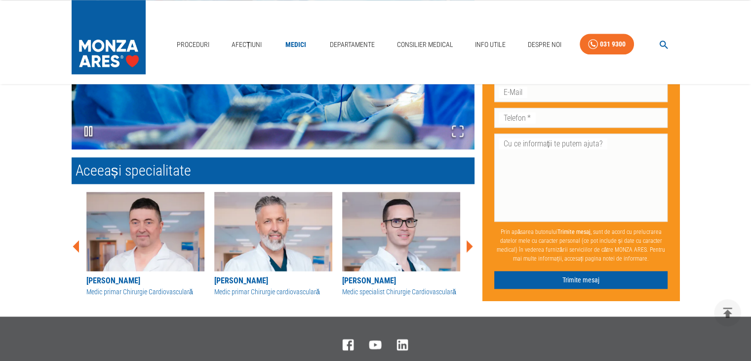
scroll to position [1264, 0]
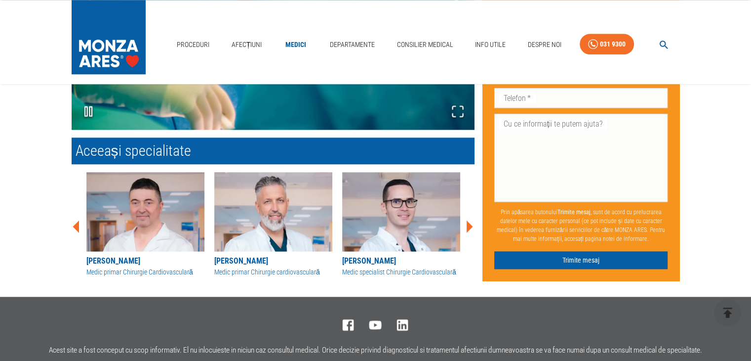
click at [467, 225] on icon at bounding box center [470, 226] width 6 height 12
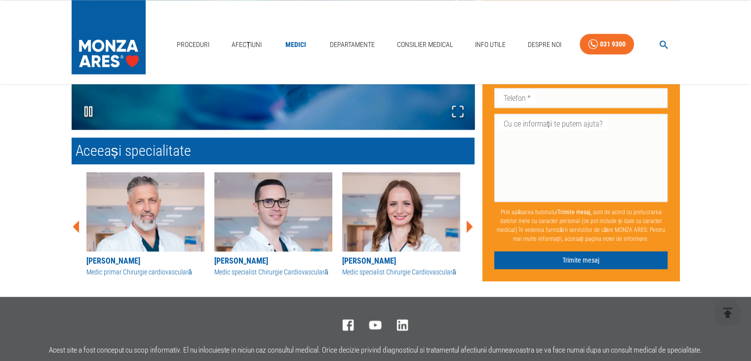
click at [467, 225] on icon at bounding box center [470, 226] width 6 height 12
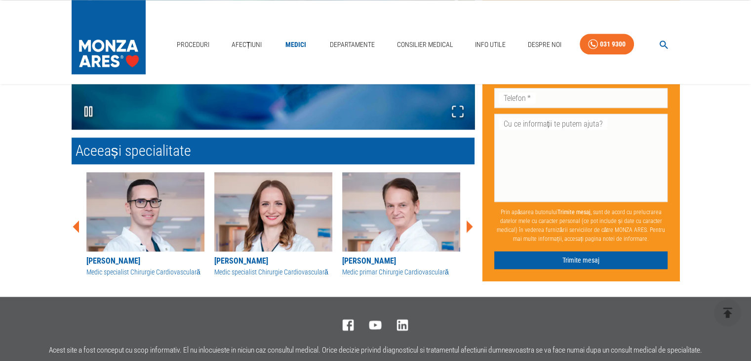
click at [467, 225] on icon at bounding box center [470, 226] width 6 height 12
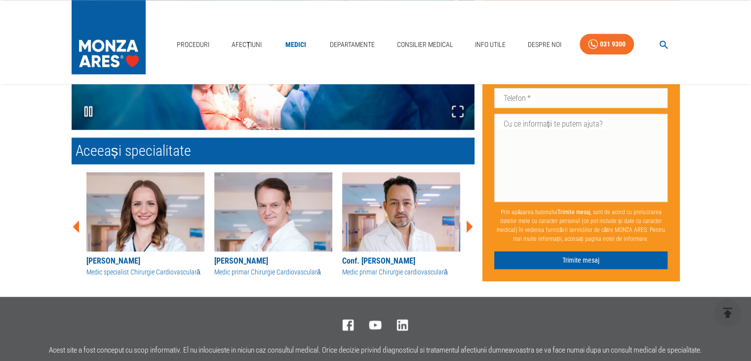
click at [467, 225] on icon at bounding box center [470, 226] width 6 height 12
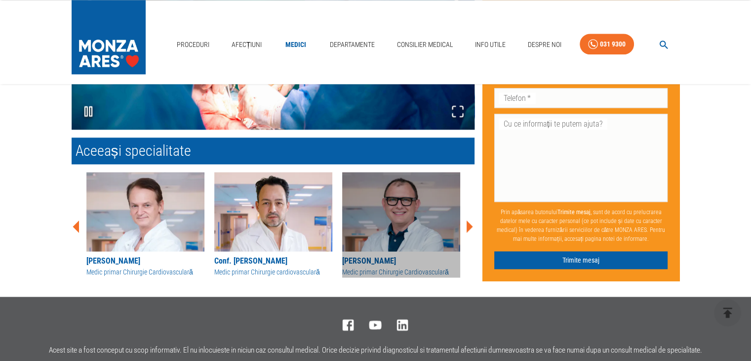
click at [420, 229] on img at bounding box center [401, 211] width 118 height 79
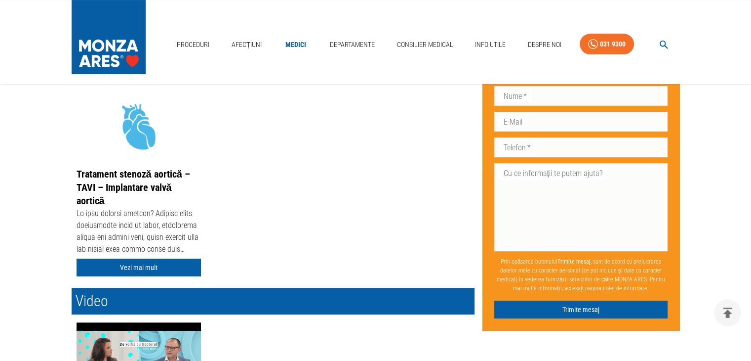
scroll to position [198, 0]
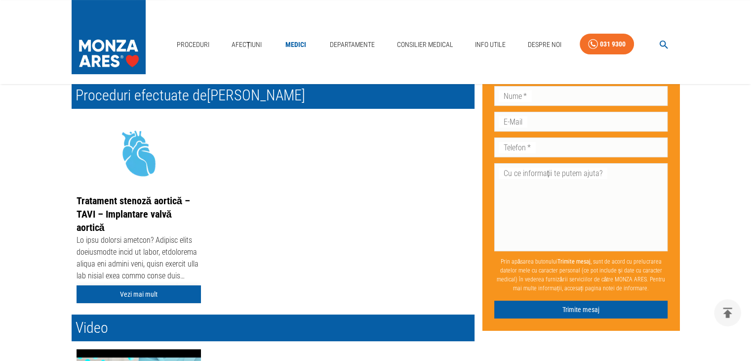
click at [135, 292] on link "Vezi mai mult" at bounding box center [139, 294] width 124 height 18
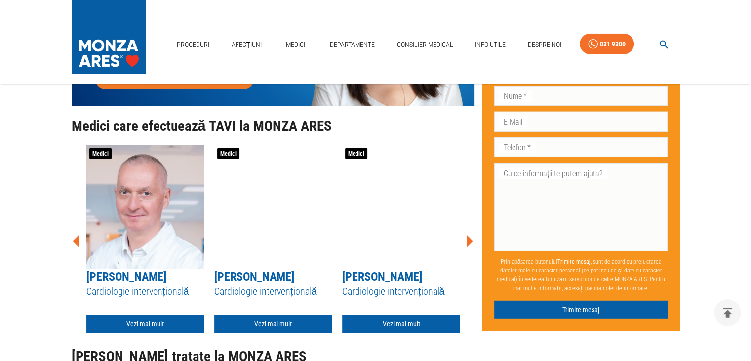
scroll to position [2766, 0]
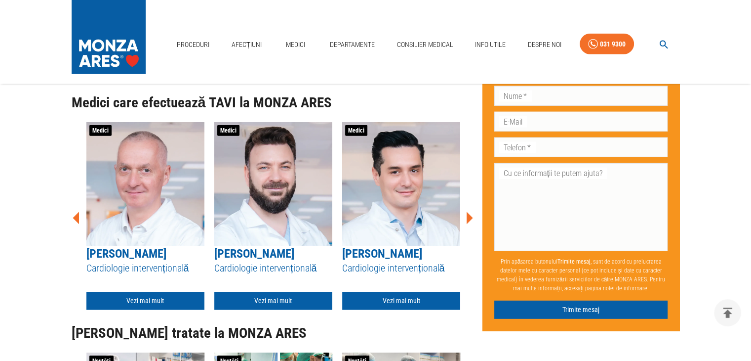
click at [154, 186] on img at bounding box center [145, 183] width 118 height 123
click at [147, 192] on img at bounding box center [145, 183] width 118 height 123
click at [467, 215] on icon at bounding box center [470, 217] width 6 height 12
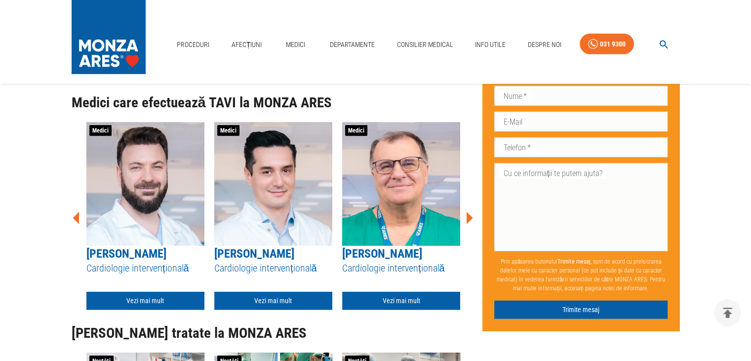
click at [467, 215] on icon at bounding box center [470, 217] width 6 height 12
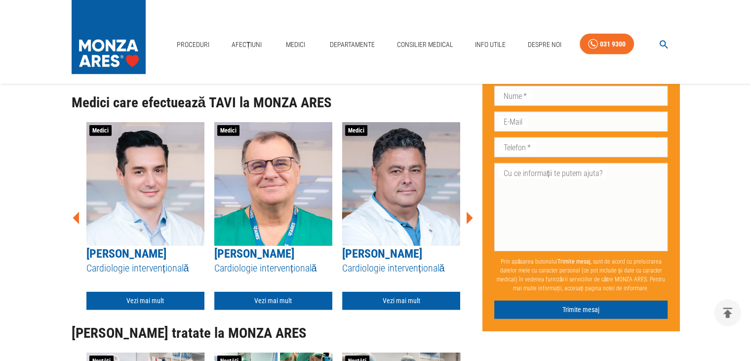
click at [467, 215] on icon at bounding box center [470, 217] width 6 height 12
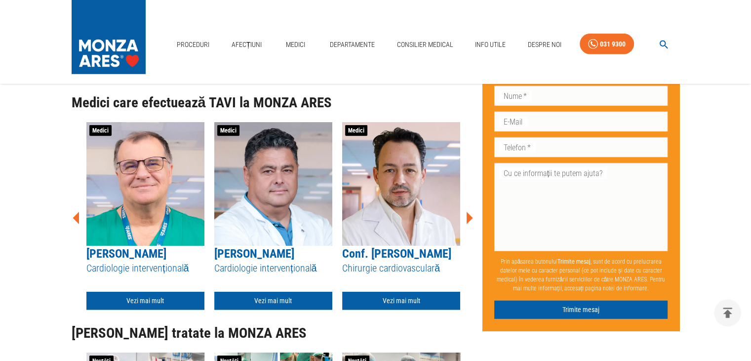
click at [467, 215] on icon at bounding box center [470, 217] width 6 height 12
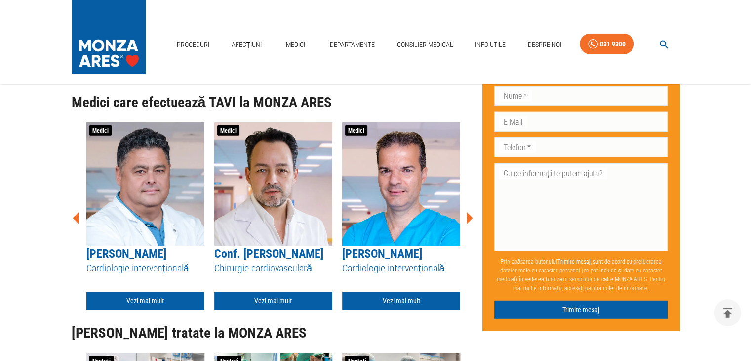
click at [467, 215] on icon at bounding box center [470, 217] width 6 height 12
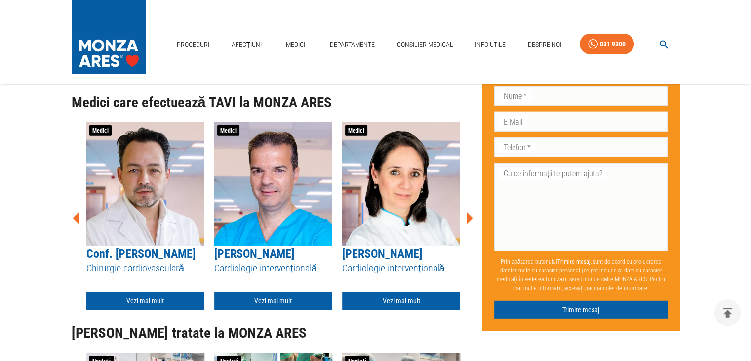
click at [467, 215] on icon at bounding box center [470, 217] width 6 height 12
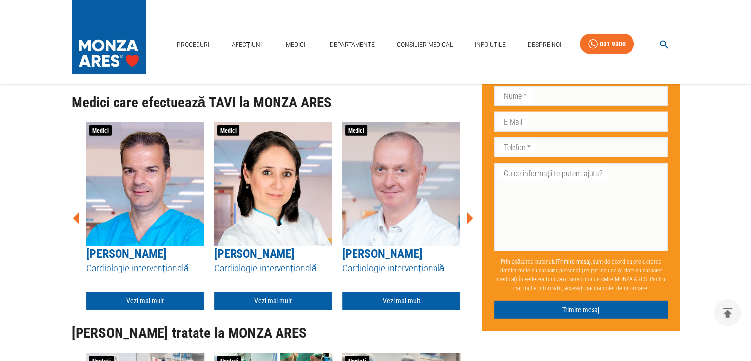
click at [467, 215] on icon at bounding box center [470, 217] width 6 height 12
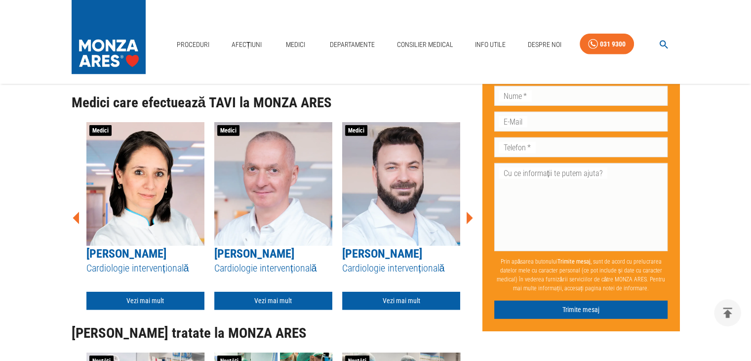
click at [467, 215] on icon at bounding box center [470, 217] width 6 height 12
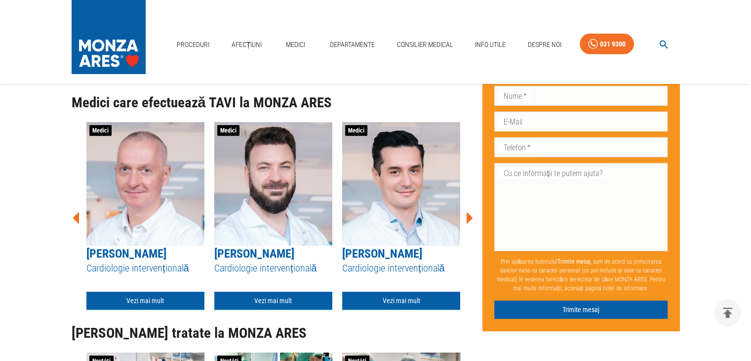
click at [467, 215] on icon at bounding box center [470, 217] width 6 height 12
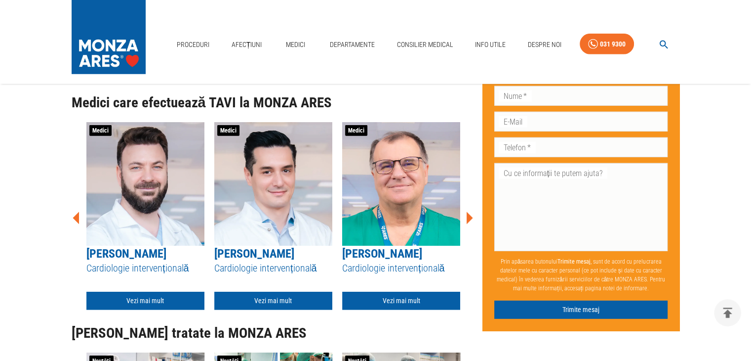
click at [467, 215] on icon at bounding box center [470, 217] width 6 height 12
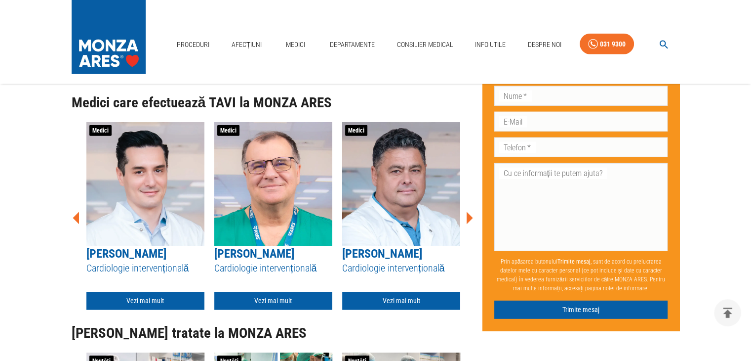
click at [467, 215] on icon at bounding box center [470, 217] width 6 height 12
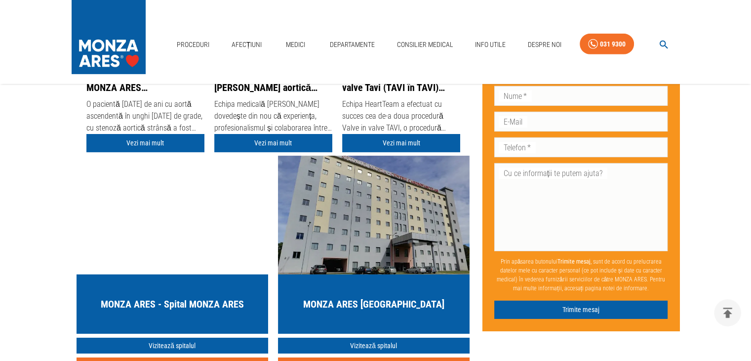
scroll to position [3161, 0]
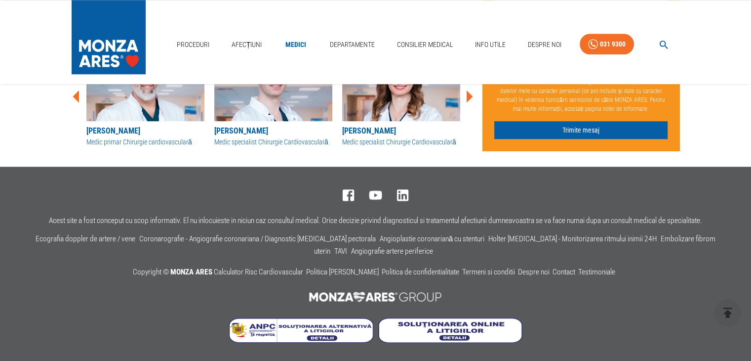
scroll to position [198, 0]
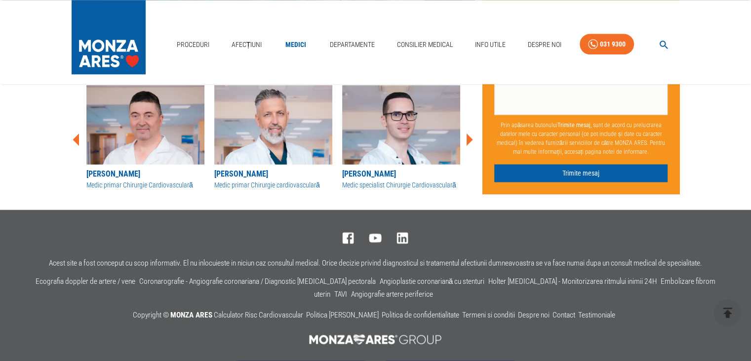
scroll to position [1245, 0]
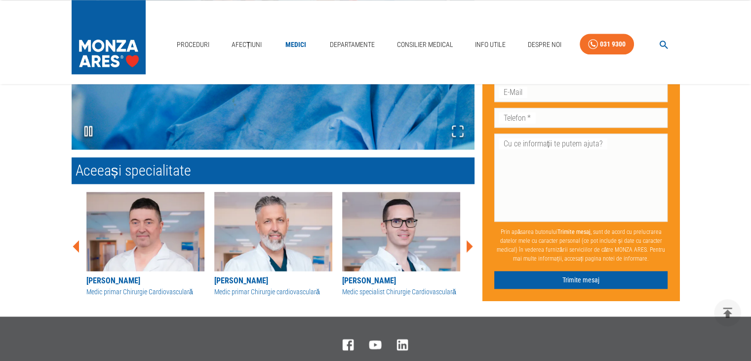
click at [473, 245] on icon at bounding box center [469, 246] width 30 height 30
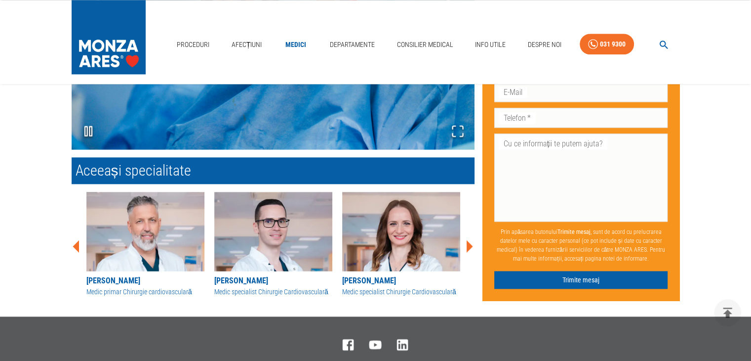
click at [473, 243] on icon at bounding box center [469, 246] width 30 height 30
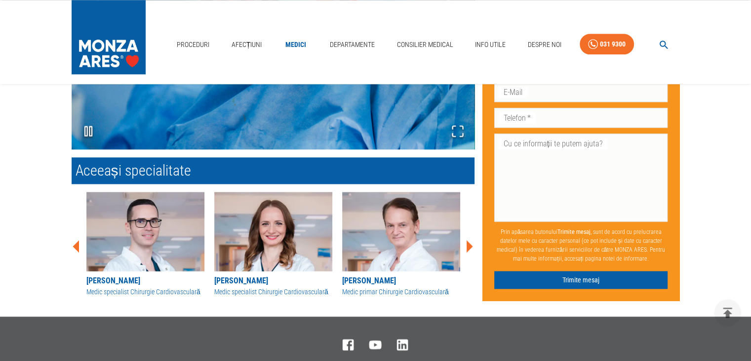
click at [473, 243] on icon at bounding box center [469, 246] width 30 height 30
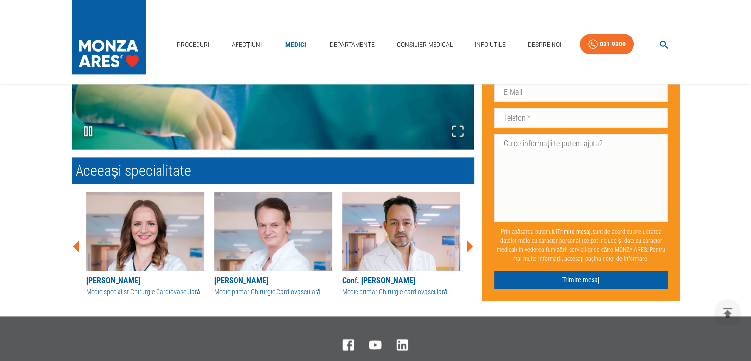
click at [473, 243] on icon at bounding box center [469, 246] width 30 height 30
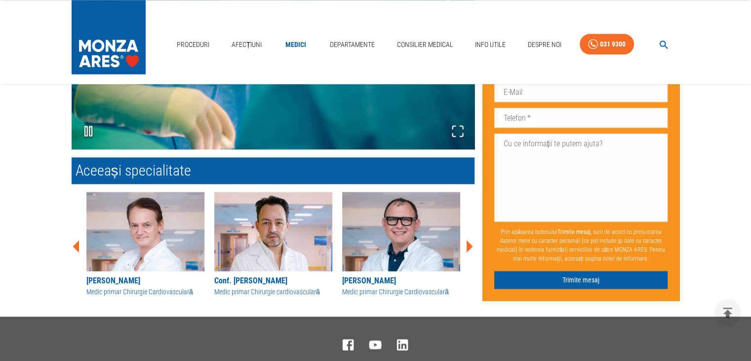
click at [473, 243] on icon at bounding box center [469, 246] width 30 height 30
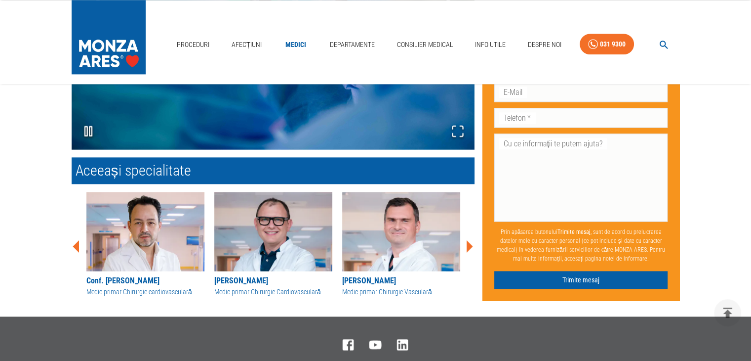
click at [474, 243] on icon at bounding box center [469, 246] width 30 height 30
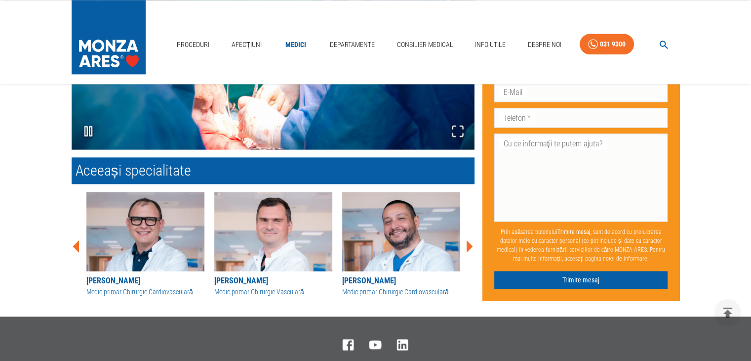
click at [474, 243] on icon at bounding box center [469, 246] width 30 height 30
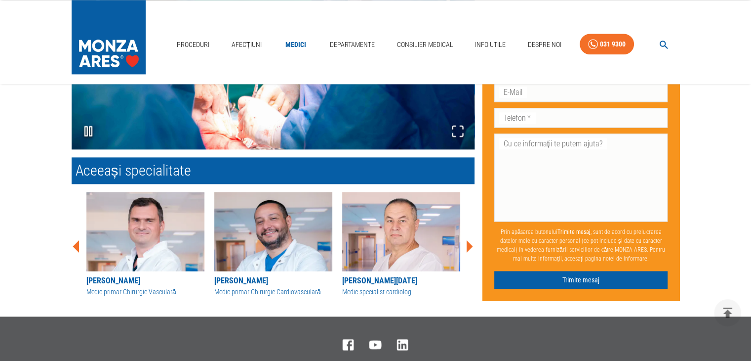
click at [474, 243] on icon at bounding box center [469, 246] width 30 height 30
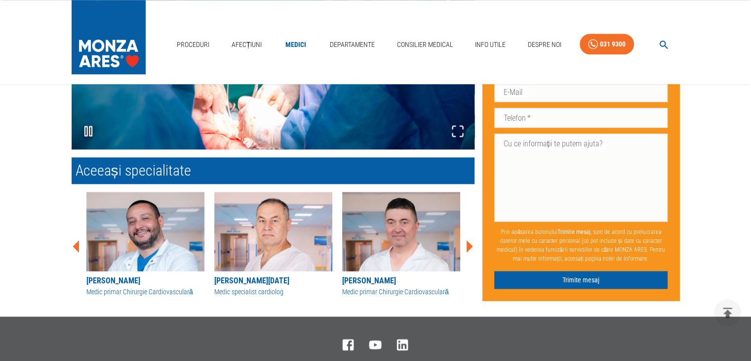
click at [474, 243] on icon at bounding box center [469, 246] width 30 height 30
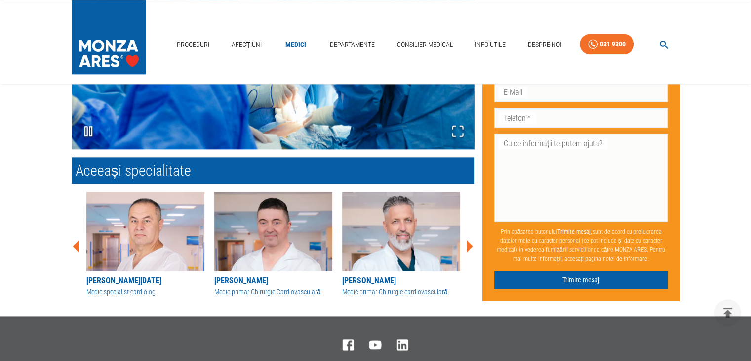
click at [474, 243] on icon at bounding box center [469, 246] width 30 height 30
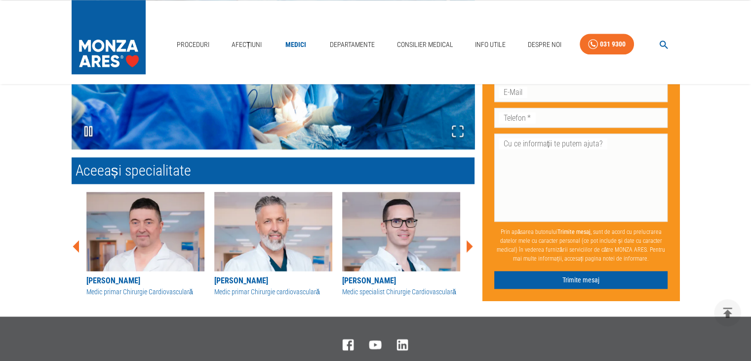
click at [474, 243] on icon at bounding box center [469, 246] width 30 height 30
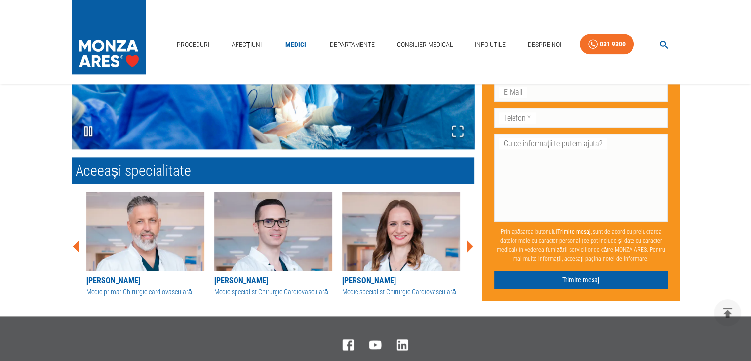
click at [474, 243] on icon at bounding box center [469, 246] width 30 height 30
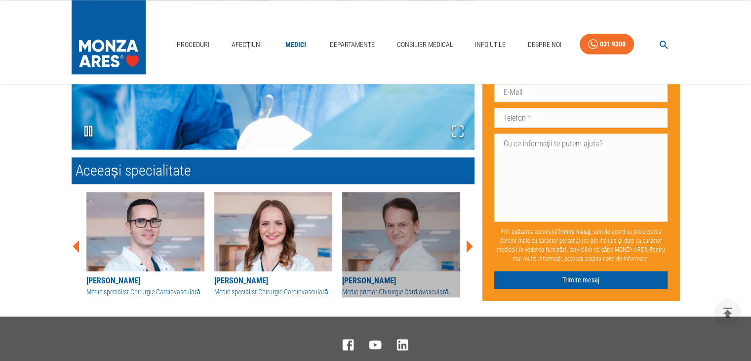
click at [420, 254] on img at bounding box center [401, 231] width 118 height 79
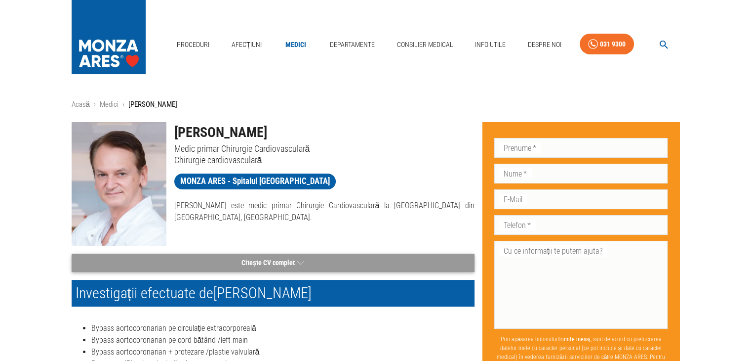
click at [295, 260] on button "Citește CV complet" at bounding box center [273, 262] width 403 height 18
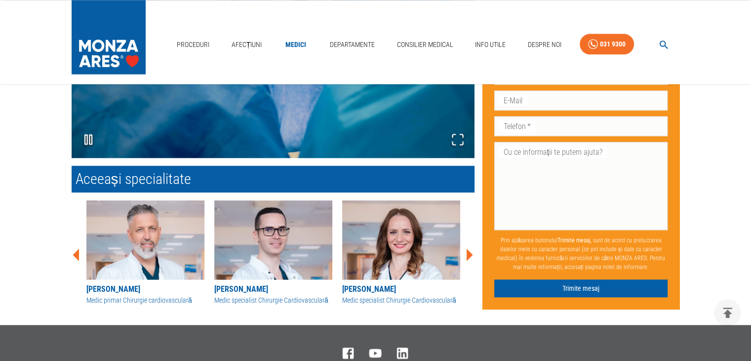
scroll to position [1185, 0]
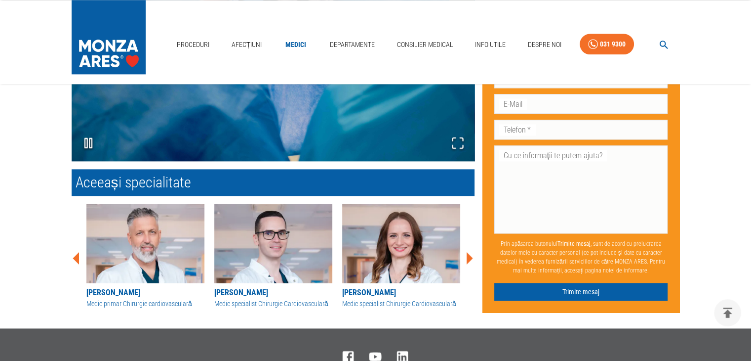
click at [79, 247] on icon at bounding box center [77, 258] width 30 height 30
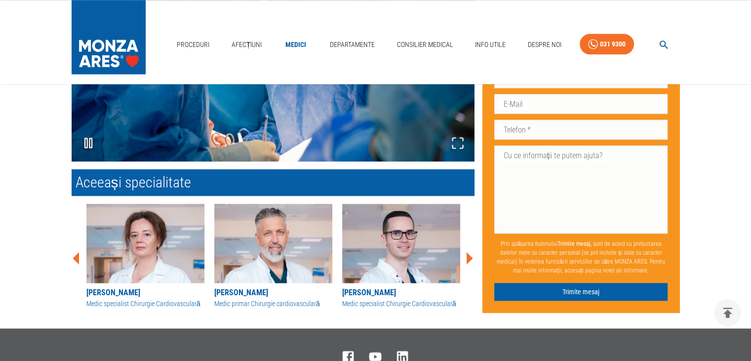
click at [83, 243] on div "[PERSON_NAME] Medic specialist Chirurgie Cardiovasculară" at bounding box center [145, 255] width 128 height 105
click at [75, 251] on icon at bounding box center [76, 257] width 6 height 12
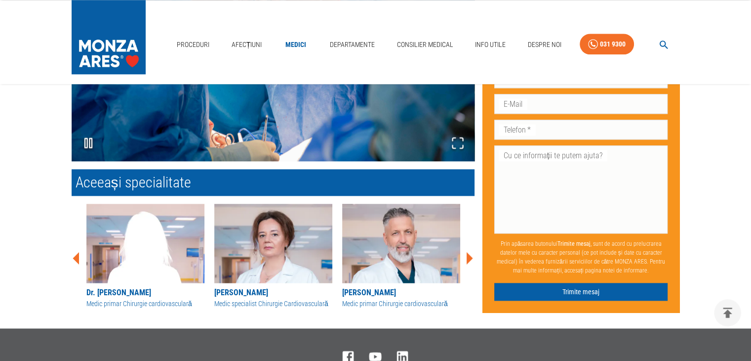
click at [75, 251] on icon at bounding box center [76, 257] width 6 height 12
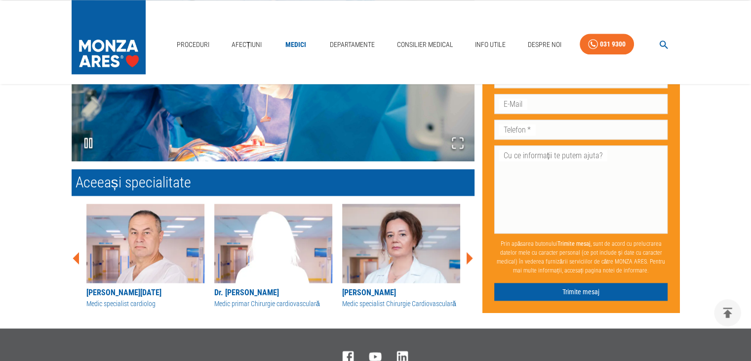
click at [75, 251] on icon at bounding box center [76, 257] width 6 height 12
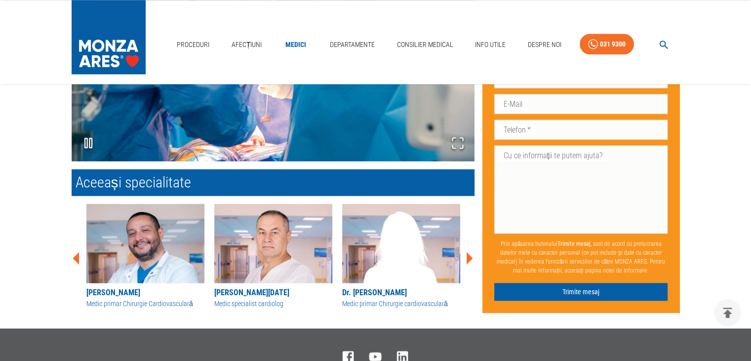
click at [75, 251] on icon at bounding box center [76, 257] width 6 height 12
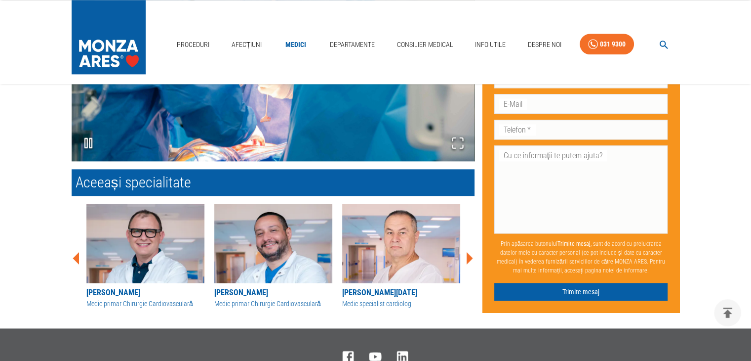
click at [75, 251] on icon at bounding box center [76, 257] width 6 height 12
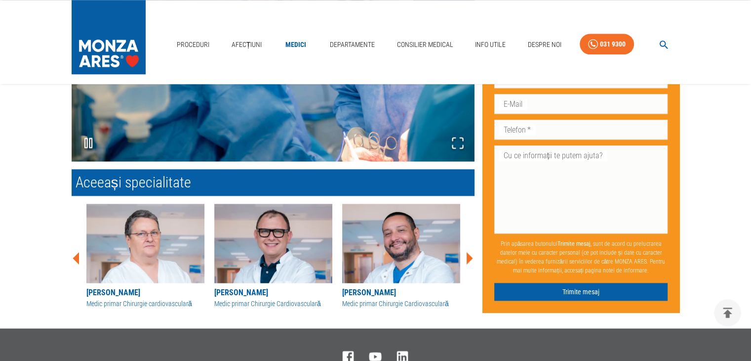
click at [76, 251] on icon at bounding box center [76, 257] width 6 height 12
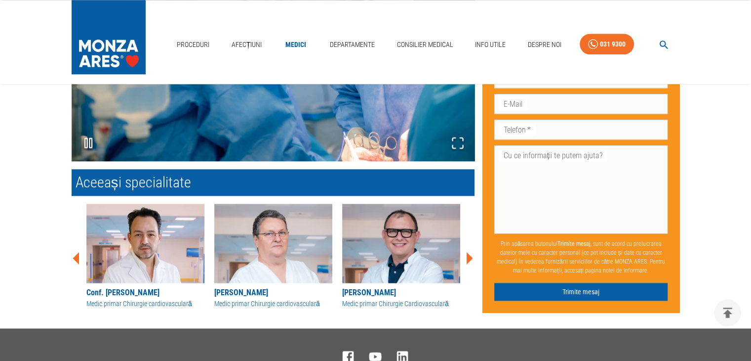
click at [76, 251] on icon at bounding box center [76, 257] width 6 height 12
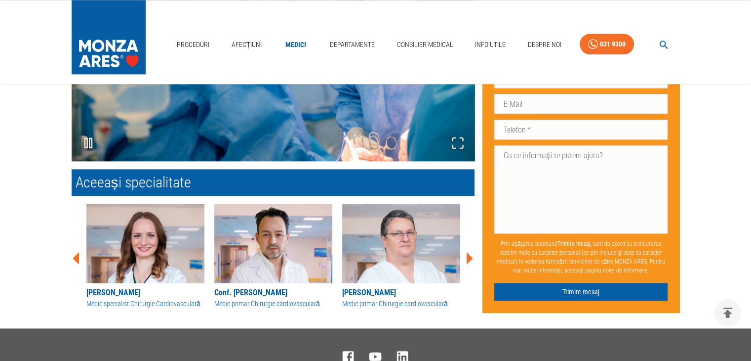
click at [76, 251] on icon at bounding box center [76, 257] width 6 height 12
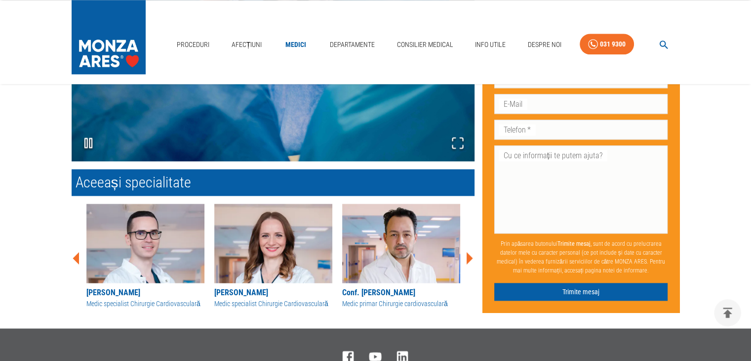
click at [76, 251] on icon at bounding box center [76, 257] width 6 height 12
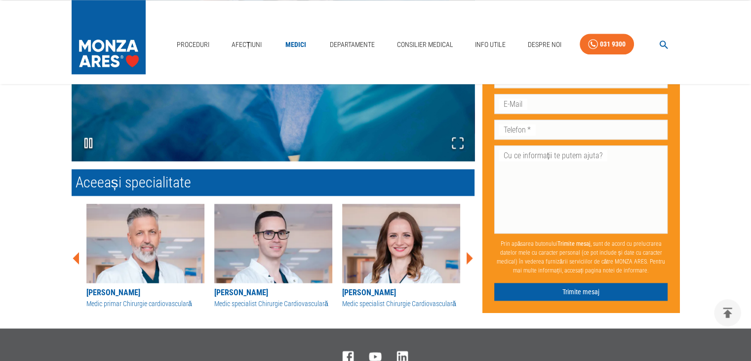
click at [76, 251] on icon at bounding box center [76, 257] width 6 height 12
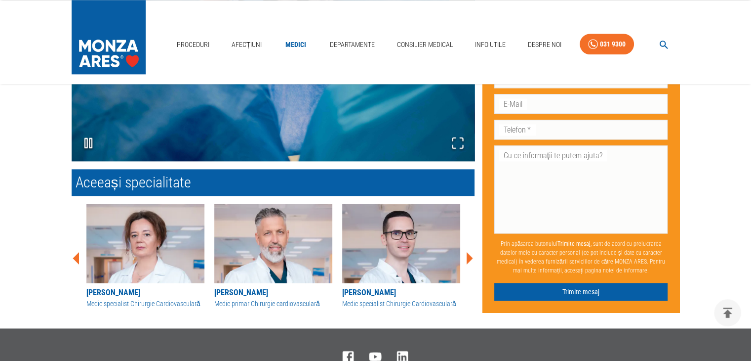
click at [76, 251] on icon at bounding box center [76, 257] width 6 height 12
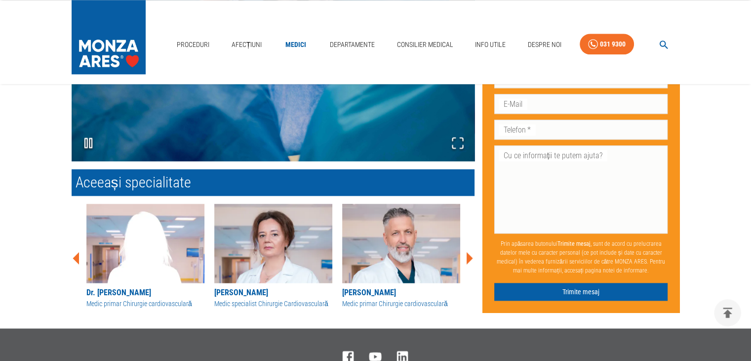
click at [76, 251] on icon at bounding box center [76, 257] width 6 height 12
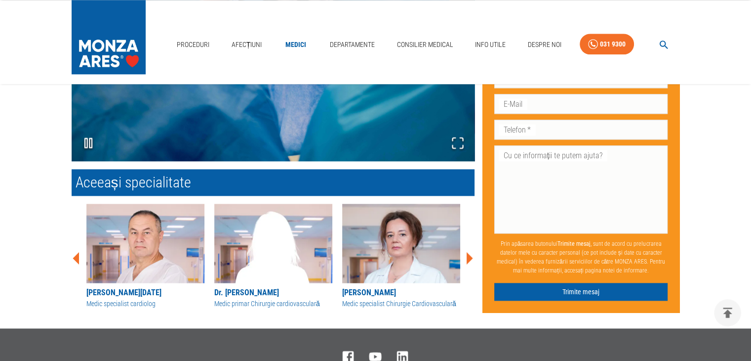
click at [76, 251] on icon at bounding box center [76, 257] width 6 height 12
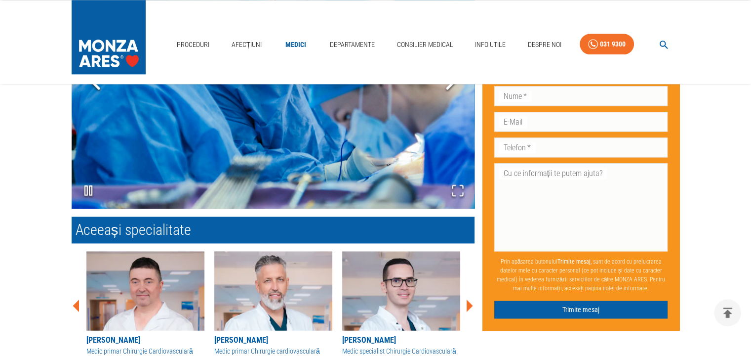
scroll to position [1245, 0]
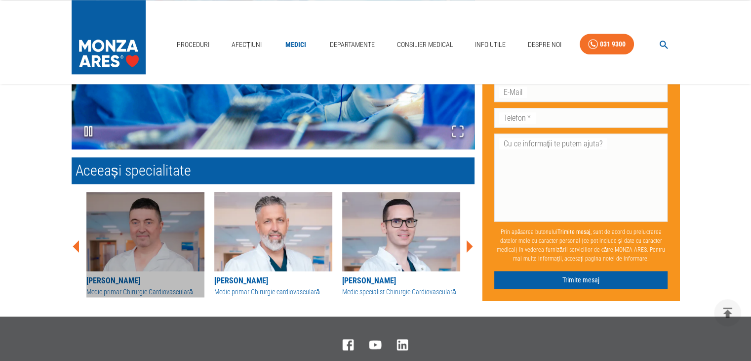
click at [161, 255] on img at bounding box center [145, 231] width 118 height 79
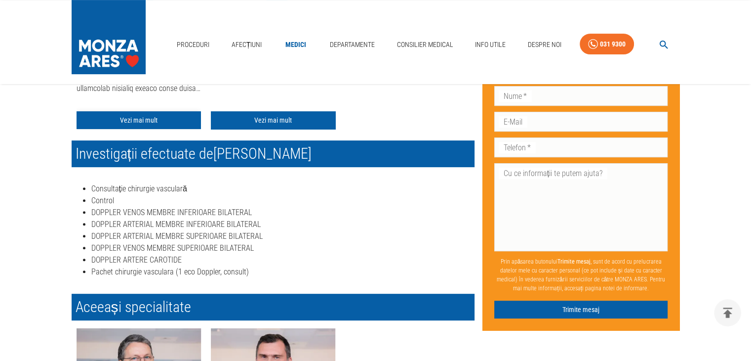
scroll to position [494, 0]
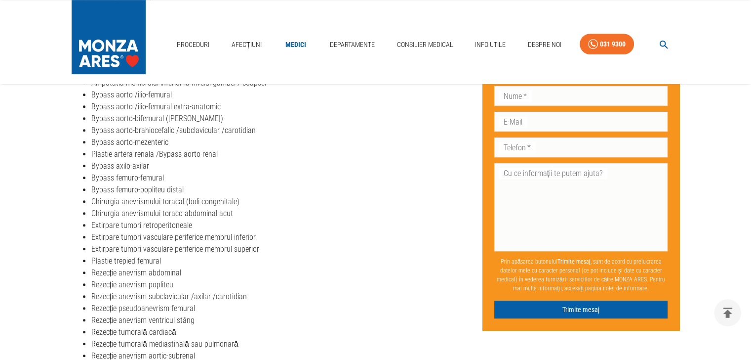
scroll to position [1245, 0]
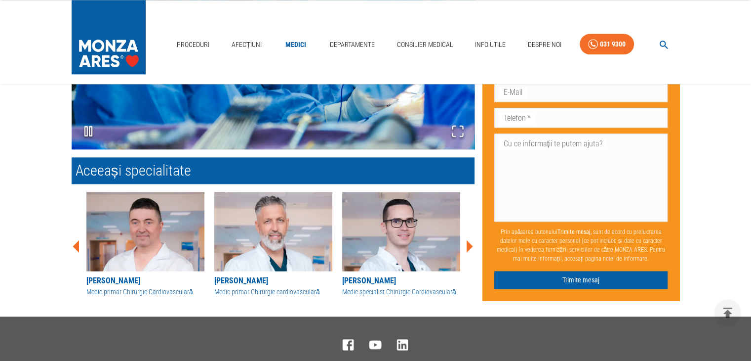
click at [383, 255] on img at bounding box center [401, 231] width 118 height 79
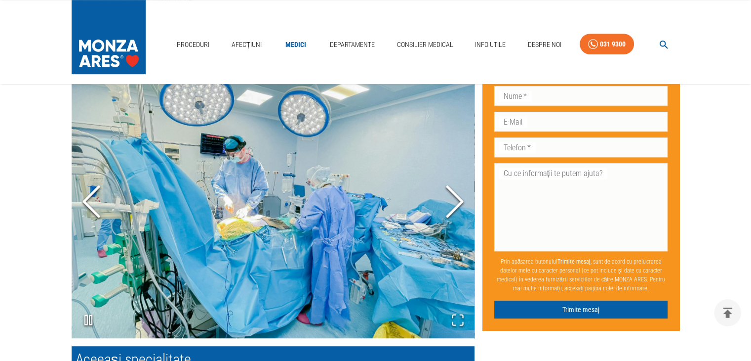
scroll to position [543, 0]
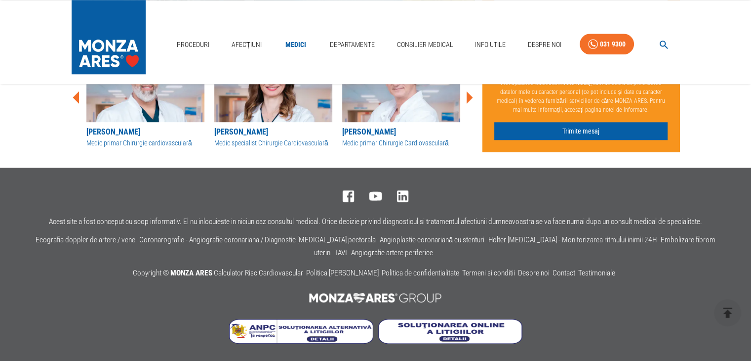
scroll to position [1245, 0]
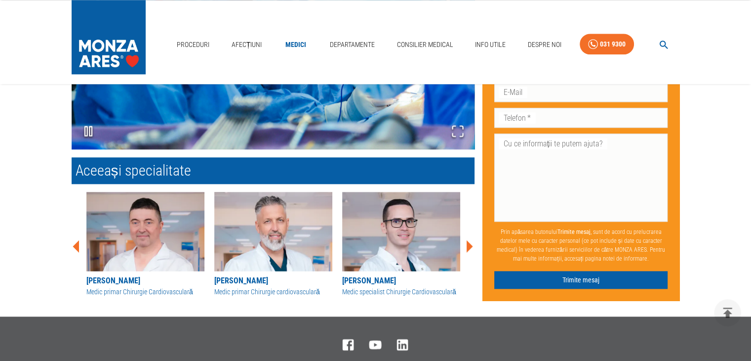
click at [278, 249] on img at bounding box center [273, 231] width 118 height 79
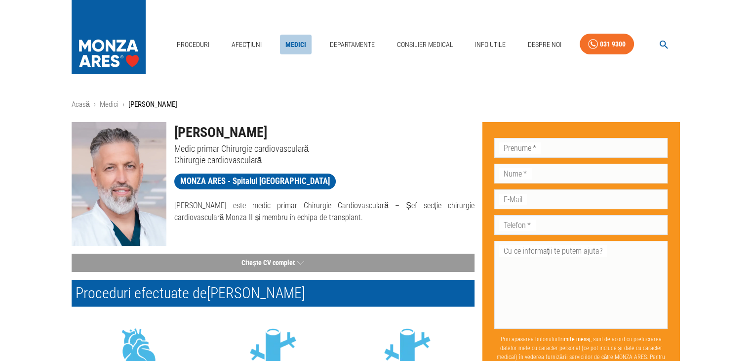
click at [290, 47] on link "Medici" at bounding box center [296, 45] width 32 height 20
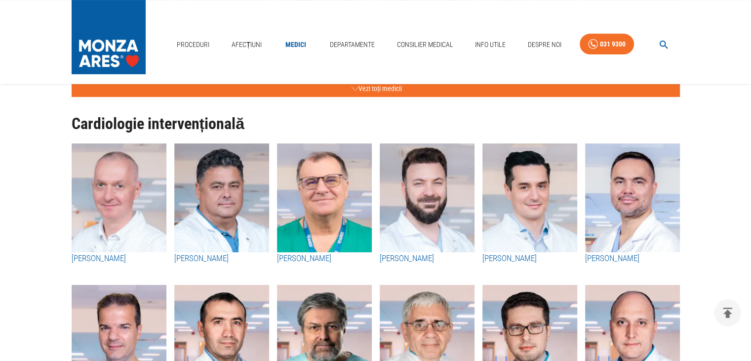
scroll to position [296, 0]
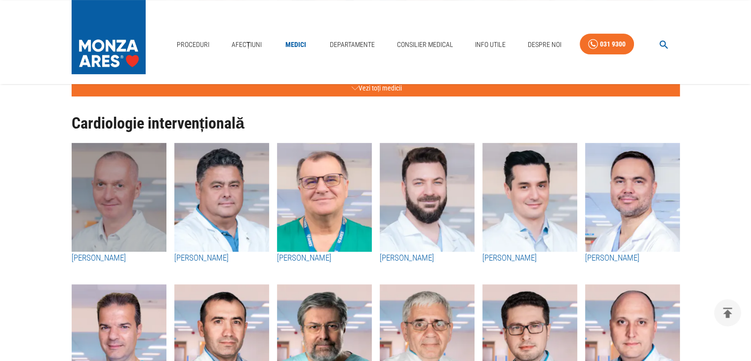
click at [113, 206] on img "button" at bounding box center [119, 197] width 95 height 109
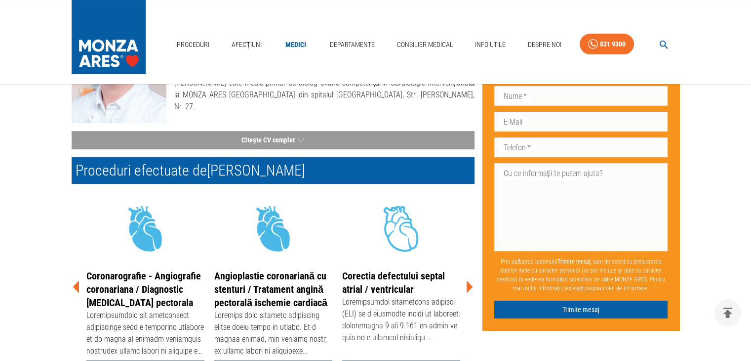
scroll to position [198, 0]
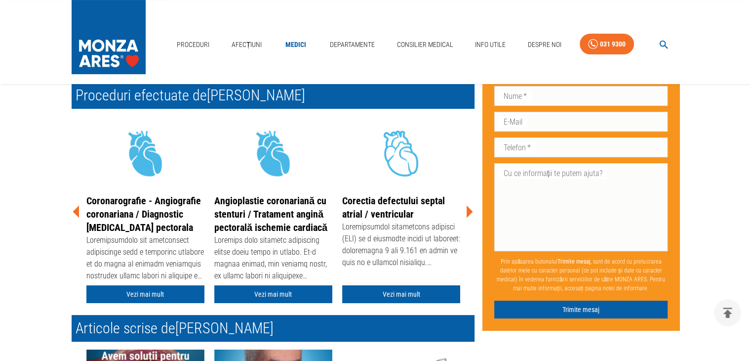
click at [390, 292] on link "Vezi mai mult" at bounding box center [401, 294] width 118 height 18
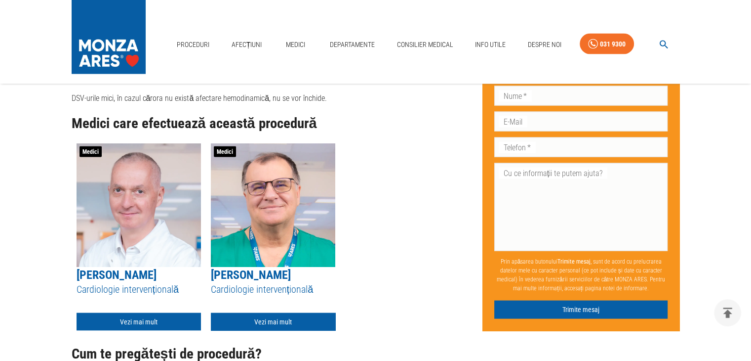
scroll to position [1896, 0]
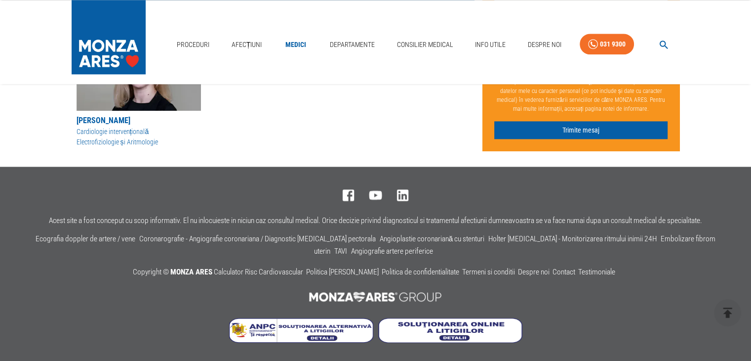
scroll to position [198, 0]
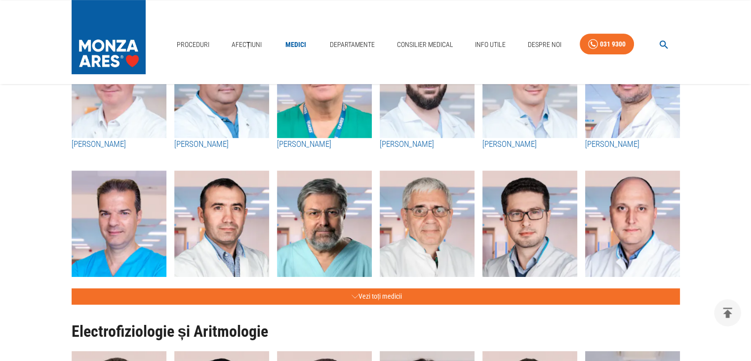
scroll to position [395, 0]
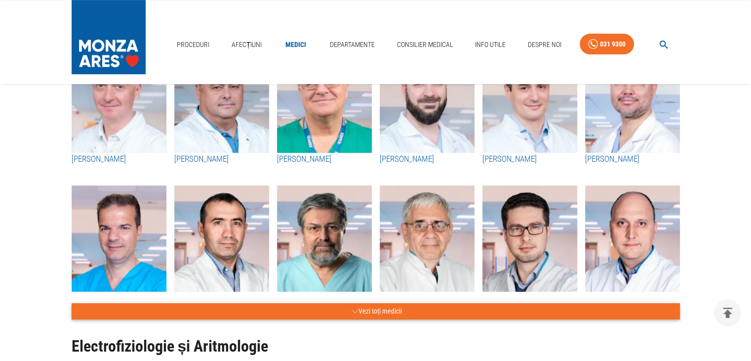
click at [369, 315] on button "Vezi toți medicii" at bounding box center [376, 311] width 608 height 16
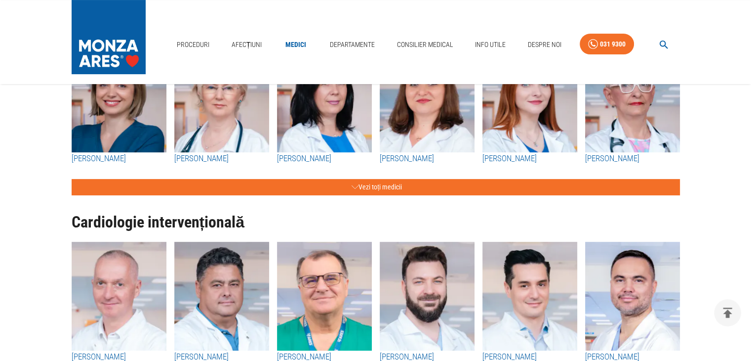
scroll to position [99, 0]
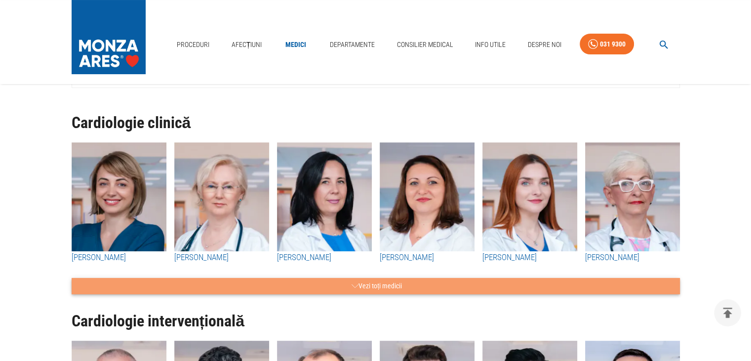
click at [375, 283] on button "Vezi toți medicii" at bounding box center [376, 286] width 608 height 16
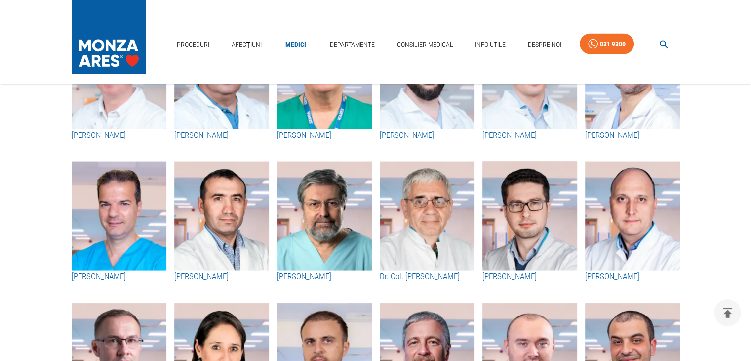
scroll to position [2222, 0]
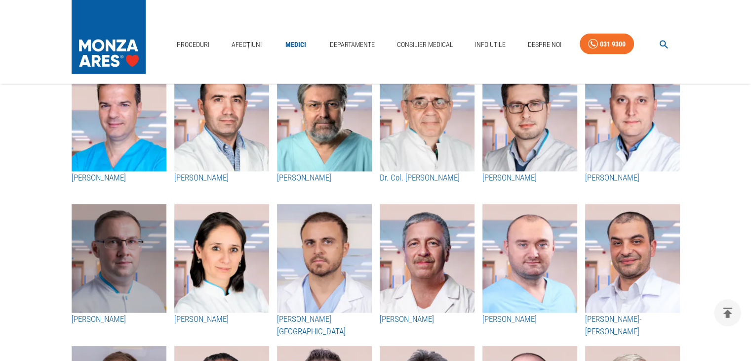
click at [119, 267] on img "button" at bounding box center [119, 258] width 95 height 109
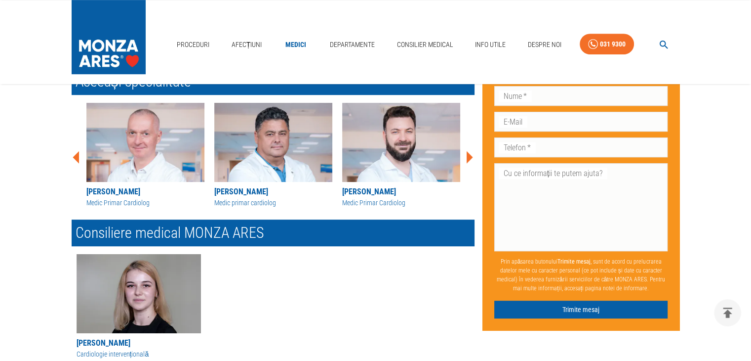
scroll to position [444, 0]
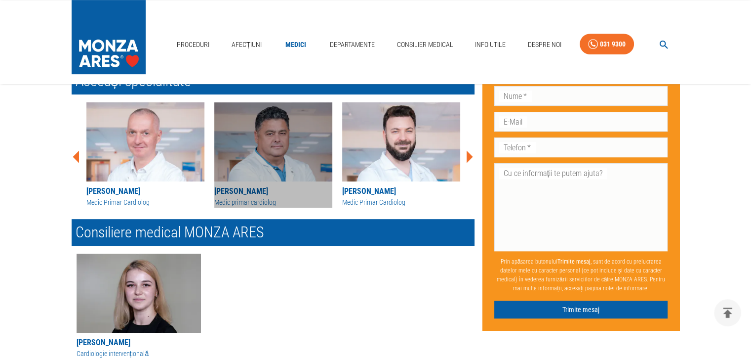
click at [263, 138] on img at bounding box center [273, 141] width 118 height 79
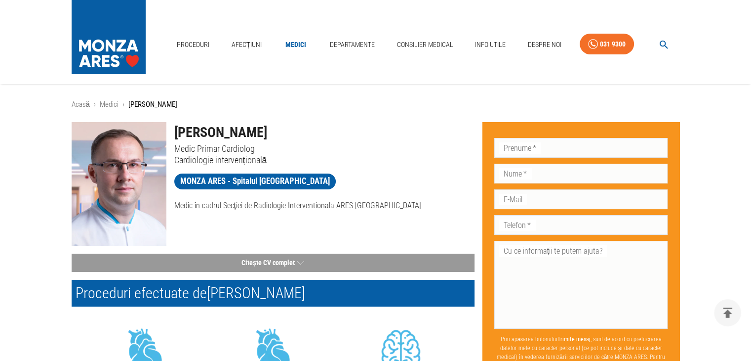
scroll to position [444, 0]
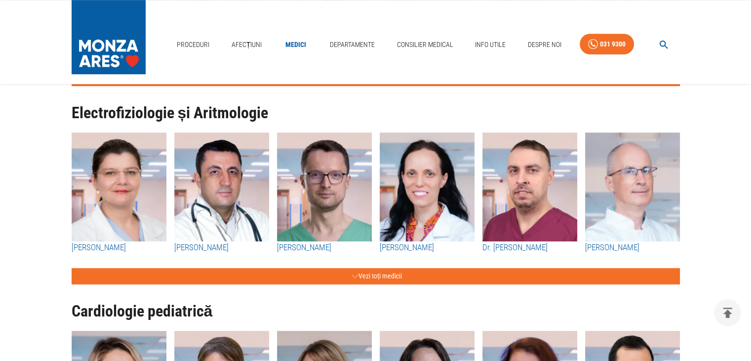
scroll to position [346, 0]
